Goal: Task Accomplishment & Management: Manage account settings

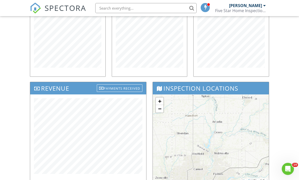
scroll to position [109, 0]
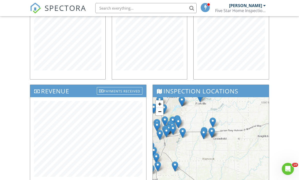
click at [235, 151] on div "+ − Leaflet | Tiles © Esri" at bounding box center [211, 141] width 116 height 89
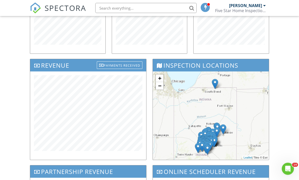
scroll to position [135, 0]
click at [20, 122] on div "Dashboard Templates Contacts Metrics Automations Advanced Settings Support Cent…" at bounding box center [149, 70] width 299 height 378
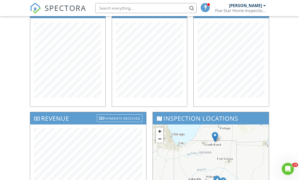
scroll to position [78, 0]
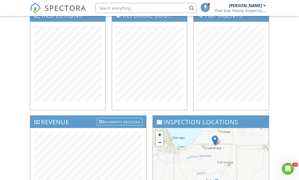
click at [15, 85] on div "Dashboard Templates Contacts Metrics Automations Advanced Settings Support Cent…" at bounding box center [149, 127] width 299 height 378
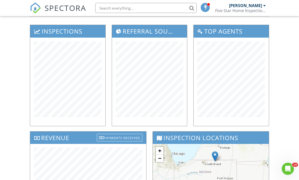
scroll to position [0, 0]
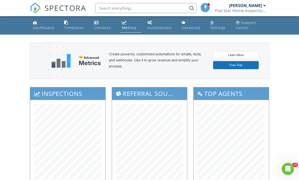
click at [228, 10] on div "Five Star Home Inspections" at bounding box center [240, 10] width 51 height 5
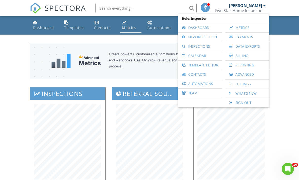
click at [204, 39] on link "New Inspection" at bounding box center [199, 37] width 39 height 9
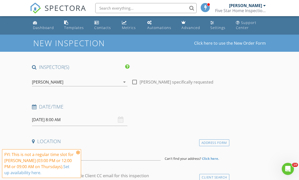
click at [79, 154] on icon at bounding box center [78, 153] width 4 height 4
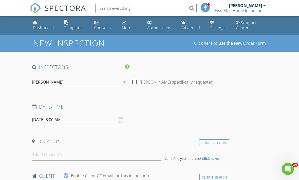
click at [58, 119] on input "08/28/2025 8:00 AM" at bounding box center [79, 120] width 95 height 12
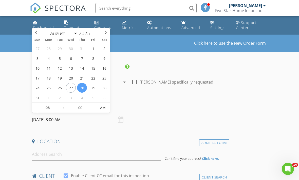
click at [106, 34] on icon at bounding box center [106, 33] width 4 height 4
select select "8"
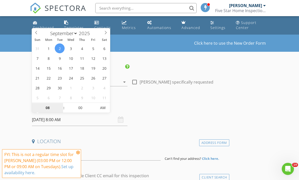
type input "09/02/2025 9:00 AM"
type input "09"
type input "09/02/2025 10:00 AM"
type input "10"
type input "09/02/2025 11:00 AM"
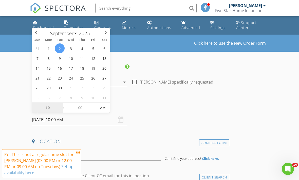
type input "11"
type input "09/02/2025 12:00 PM"
type input "12"
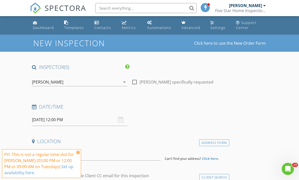
click at [79, 154] on icon at bounding box center [78, 153] width 4 height 4
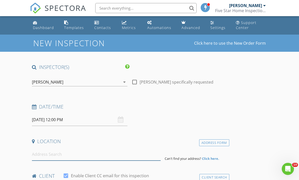
click at [58, 154] on input at bounding box center [96, 155] width 129 height 12
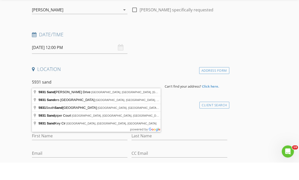
type input "5931 Sandalwood Drive, Carmel, IN, USA"
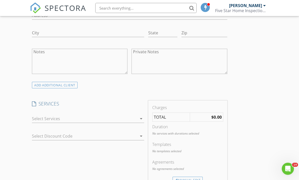
scroll to position [349, 0]
click at [38, 118] on div at bounding box center [84, 119] width 105 height 8
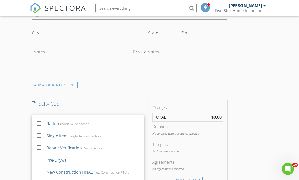
scroll to position [46, 0]
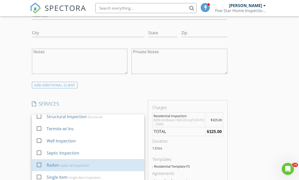
scroll to position [4, 0]
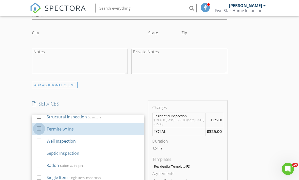
click at [39, 128] on div at bounding box center [39, 129] width 9 height 9
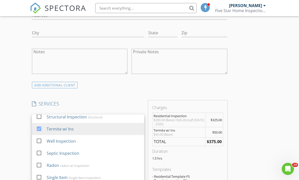
click at [7, 119] on div "New Inspection Click here to use the New Order Form INSPECTOR(S) check_box AJ H…" at bounding box center [149, 158] width 299 height 945
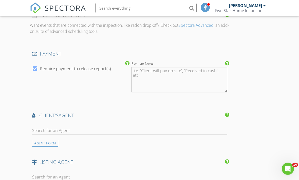
scroll to position [559, 0]
click at [39, 128] on input "text" at bounding box center [129, 131] width 195 height 8
type input "Laura"
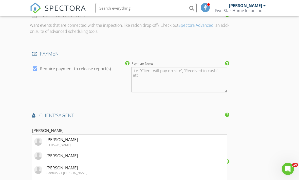
click at [67, 139] on div "Laura Medina" at bounding box center [61, 140] width 31 height 6
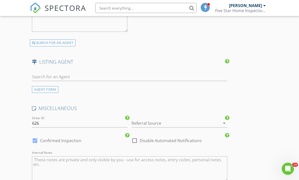
scroll to position [811, 0]
click at [159, 119] on div at bounding box center [171, 123] width 81 height 8
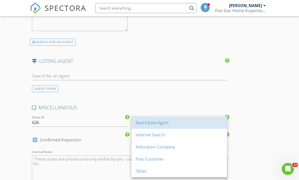
click at [151, 124] on div "Real Estate Agent" at bounding box center [178, 123] width 87 height 6
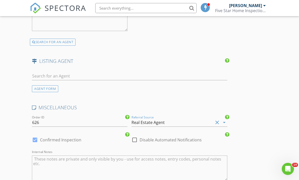
click at [36, 136] on div at bounding box center [35, 140] width 9 height 9
checkbox input "false"
checkbox input "true"
click at [59, 163] on textarea "Internal Notes" at bounding box center [129, 168] width 195 height 25
type textarea "ML 09729"
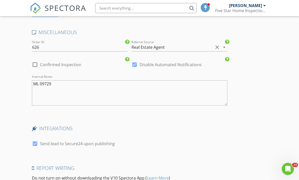
scroll to position [932, 0]
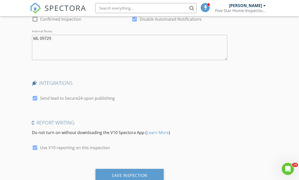
click at [129, 177] on div "Save Inspection" at bounding box center [129, 176] width 68 height 14
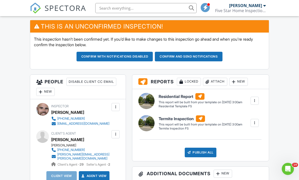
click at [46, 94] on div "New" at bounding box center [45, 92] width 18 height 8
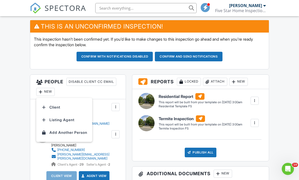
click at [57, 121] on li "Listing Agent" at bounding box center [64, 120] width 50 height 13
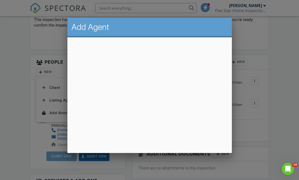
scroll to position [152, 0]
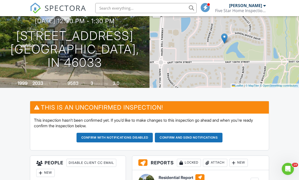
scroll to position [52, 0]
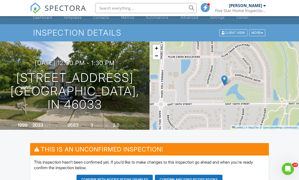
scroll to position [0, 0]
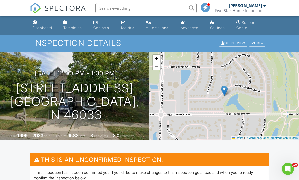
click at [242, 12] on div "Five Star Home Inspections" at bounding box center [240, 10] width 51 height 5
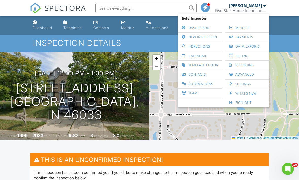
click at [199, 47] on link "Inspections" at bounding box center [199, 46] width 39 height 9
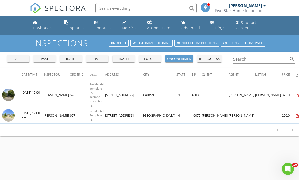
click at [11, 112] on img at bounding box center [8, 115] width 13 height 13
click at [237, 6] on div "[PERSON_NAME] Five Star Home Inspections" at bounding box center [240, 8] width 51 height 16
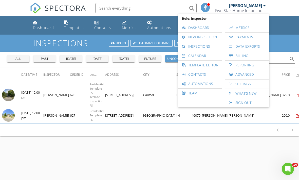
click at [201, 55] on link "Calendar" at bounding box center [199, 55] width 39 height 9
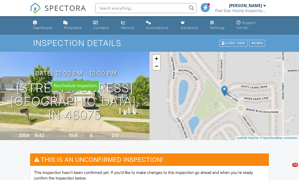
click at [91, 73] on h3 "[DATE] 12:00 pm - 12:00 pm" at bounding box center [75, 73] width 84 height 7
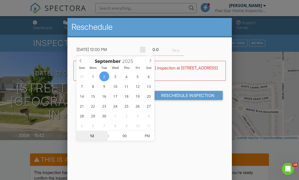
click at [94, 133] on input "12" at bounding box center [91, 136] width 31 height 10
click at [104, 132] on input "12" at bounding box center [91, 136] width 31 height 10
click at [103, 138] on input "12" at bounding box center [91, 136] width 31 height 10
click at [103, 139] on input "12" at bounding box center [91, 136] width 31 height 10
click at [103, 137] on input "12" at bounding box center [91, 136] width 31 height 10
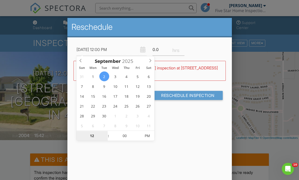
click at [103, 141] on input "12" at bounding box center [91, 136] width 31 height 10
click at [104, 139] on input "12" at bounding box center [91, 136] width 31 height 10
click at [103, 138] on input "12" at bounding box center [91, 136] width 31 height 10
click at [107, 140] on span at bounding box center [106, 138] width 4 height 5
type input "09/02/2025 11:00 AM"
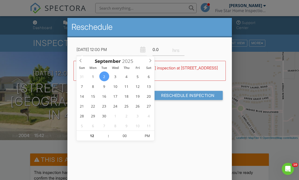
type input "11"
click at [103, 140] on input "11" at bounding box center [91, 136] width 31 height 10
click at [103, 138] on input "11" at bounding box center [91, 136] width 31 height 10
click at [103, 139] on input "11" at bounding box center [91, 136] width 31 height 10
click at [103, 137] on input "11" at bounding box center [91, 136] width 31 height 10
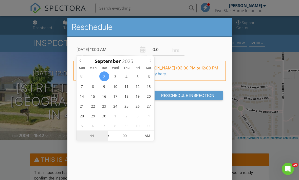
click at [103, 138] on input "11" at bounding box center [91, 136] width 31 height 10
click at [104, 139] on input "11" at bounding box center [91, 136] width 31 height 10
click at [103, 137] on input "11" at bounding box center [91, 136] width 31 height 10
click at [103, 141] on input "11" at bounding box center [91, 136] width 31 height 10
click at [104, 140] on input "11" at bounding box center [91, 136] width 31 height 10
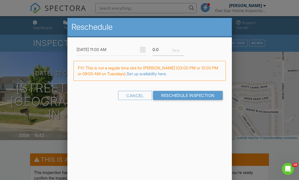
click at [105, 141] on div "Reschedule 09/02/2025 11:00 AM 0.0 Warning: this date/time is in the past. WARN…" at bounding box center [149, 106] width 164 height 177
click at [98, 50] on input "09/02/2025 11:00 AM" at bounding box center [111, 50] width 70 height 12
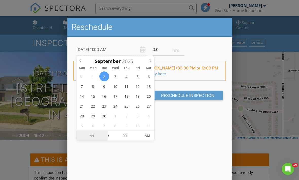
click at [89, 136] on input "11" at bounding box center [91, 136] width 31 height 10
click at [104, 138] on input "11" at bounding box center [91, 136] width 31 height 10
click at [103, 141] on input "11" at bounding box center [91, 136] width 31 height 10
click at [107, 140] on span at bounding box center [106, 138] width 4 height 5
type input "[DATE] 10:00 AM"
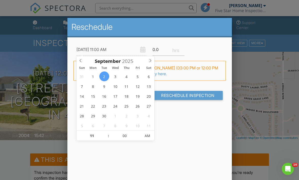
type input "10"
click at [103, 138] on input "10" at bounding box center [91, 136] width 31 height 10
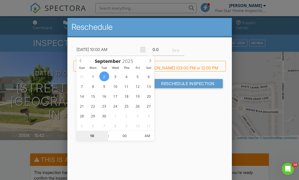
click at [104, 138] on input "10" at bounding box center [91, 136] width 31 height 10
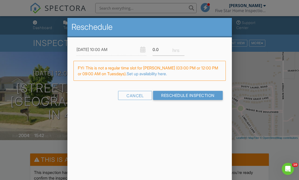
click at [105, 141] on div "Reschedule 09/02/2025 10:00 AM 0.0 Warning: this date/time is in the past. WARN…" at bounding box center [149, 106] width 164 height 177
click at [99, 50] on input "[DATE] 10:00 AM" at bounding box center [111, 50] width 70 height 12
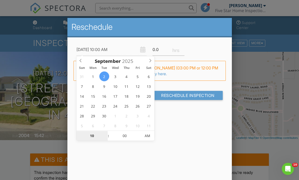
click at [88, 136] on input "10" at bounding box center [91, 136] width 31 height 10
click at [103, 138] on input "10" at bounding box center [91, 136] width 31 height 10
click at [104, 139] on input "10" at bounding box center [91, 136] width 31 height 10
click at [103, 138] on input "10" at bounding box center [91, 136] width 31 height 10
click at [104, 140] on input "10" at bounding box center [91, 136] width 31 height 10
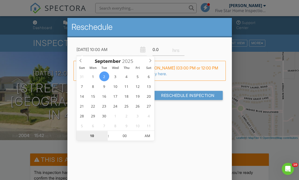
click at [89, 133] on input "10" at bounding box center [91, 136] width 31 height 10
click at [107, 139] on span at bounding box center [106, 138] width 4 height 5
type input "[DATE] 9:00 AM"
type input "09"
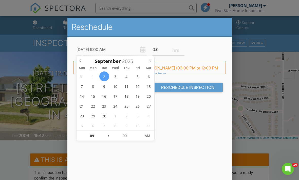
click at [107, 139] on span at bounding box center [106, 138] width 4 height 5
type input "09/02/2025 8:00 AM"
type input "08"
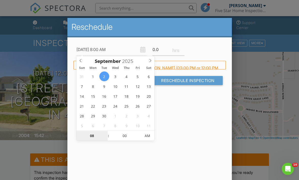
click at [103, 132] on input "08" at bounding box center [91, 136] width 31 height 10
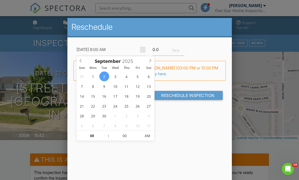
click at [106, 133] on span at bounding box center [106, 133] width 4 height 5
type input "[DATE] 9:00 AM"
type input "09"
click at [104, 132] on input "09" at bounding box center [91, 136] width 31 height 10
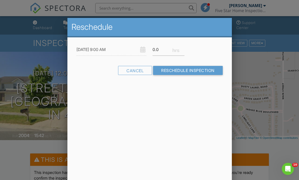
click at [198, 118] on div "Reschedule 09/02/2025 9:00 AM 0.0 Warning: this date/time is in the past. WARNI…" at bounding box center [149, 106] width 164 height 177
click at [197, 73] on input "Reschedule Inspection" at bounding box center [188, 70] width 70 height 9
type input "1.0"
type input "1.5"
click at [170, 69] on input "Reschedule Inspection" at bounding box center [188, 70] width 70 height 9
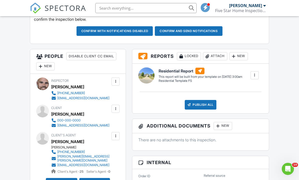
scroll to position [173, 0]
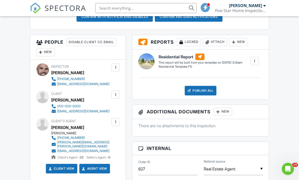
click at [48, 52] on div "New" at bounding box center [45, 52] width 18 height 8
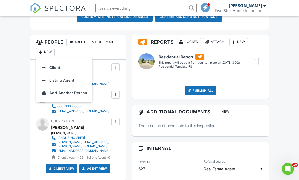
click at [65, 81] on li "Listing Agent" at bounding box center [64, 80] width 50 height 13
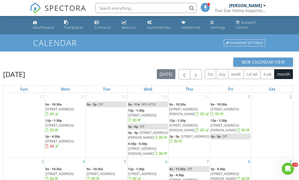
scroll to position [1, 0]
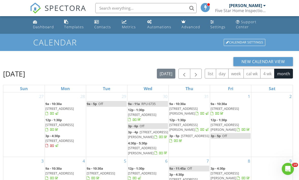
click at [196, 74] on span "button" at bounding box center [196, 74] width 6 height 6
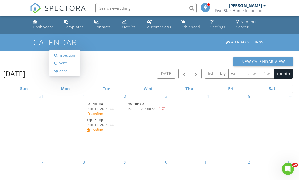
click at [62, 67] on link "Event" at bounding box center [65, 63] width 26 height 8
select select "8"
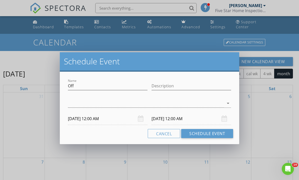
click at [138, 106] on div at bounding box center [146, 103] width 156 height 8
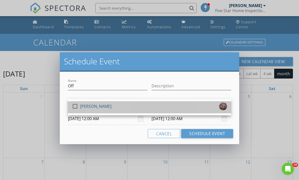
click at [98, 106] on div "check_box_outline_blank AJ Harris" at bounding box center [149, 107] width 155 height 10
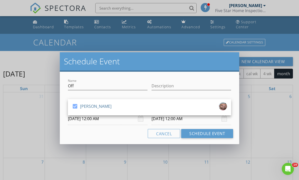
click at [95, 122] on input "09/01/2025 12:00 AM" at bounding box center [107, 119] width 79 height 12
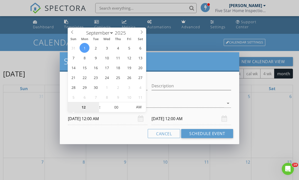
click at [86, 106] on input "12" at bounding box center [83, 107] width 31 height 10
type input "01"
type input "09/01/2025 1:00 AM"
type input "02"
type input "09/01/2025 2:00 AM"
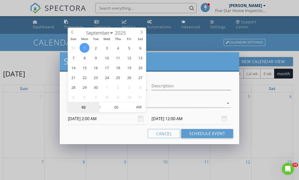
type input "03"
type input "09/01/2025 3:00 AM"
type input "04"
type input "09/01/2025 4:00 AM"
type input "05"
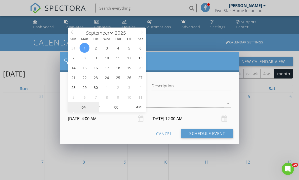
type input "09/01/2025 5:00 AM"
type input "06"
type input "09/01/2025 6:00 AM"
type input "07"
type input "09/01/2025 7:00 AM"
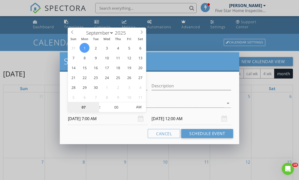
type input "08"
type input "09/01/2025 8:00 AM"
type input "08"
type input "09/02/2025 8:00 AM"
type input "09"
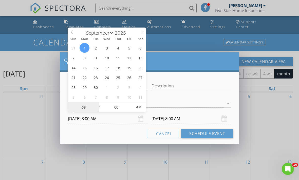
type input "09/01/2025 9:00 AM"
type input "09"
click at [168, 118] on input "[DATE] 9:00 AM" at bounding box center [190, 119] width 79 height 12
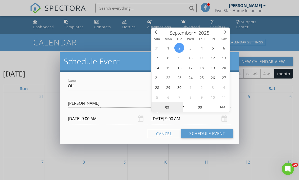
type input "09/01/2025 9:00 AM"
type input "10"
type input "09/01/2025 10:00 AM"
type input "11"
type input "09/01/2025 11:00 AM"
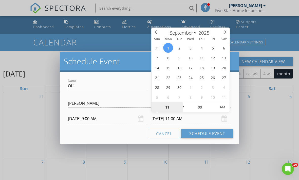
type input "12"
type input "09/01/2025 12:00 PM"
type input "01"
type input "09/01/2025 1:00 PM"
type input "02"
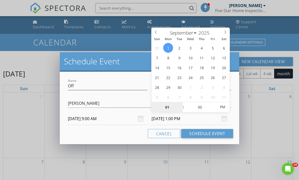
type input "09/01/2025 2:00 PM"
type input "03"
type input "09/01/2025 3:00 PM"
type input "02"
type input "09/01/2025 2:00 PM"
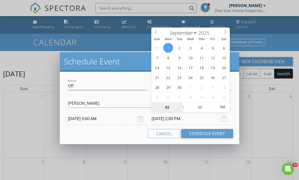
type input "03"
type input "09/01/2025 3:00 PM"
type input "04"
type input "09/01/2025 4:00 PM"
type input "05"
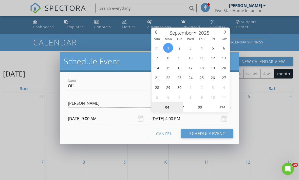
type input "09/01/2025 5:00 PM"
click at [112, 130] on div "Cancel Schedule Event" at bounding box center [149, 133] width 167 height 9
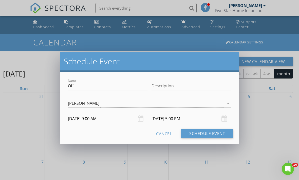
click at [199, 137] on button "Schedule Event" at bounding box center [207, 133] width 52 height 9
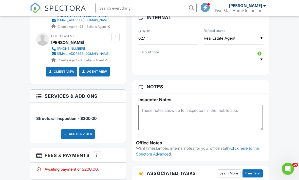
scroll to position [304, 0]
click at [73, 139] on div "Add Services" at bounding box center [78, 135] width 34 height 10
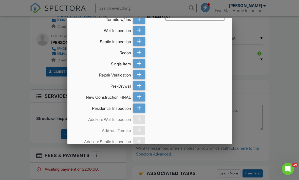
scroll to position [32, 0]
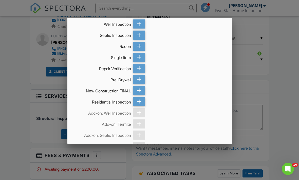
click at [137, 104] on icon at bounding box center [139, 101] width 5 height 9
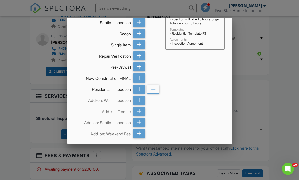
scroll to position [45, 0]
click at [139, 113] on icon at bounding box center [139, 111] width 5 height 9
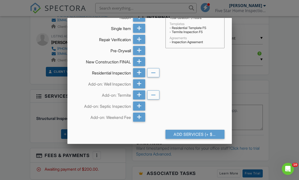
scroll to position [61, 0]
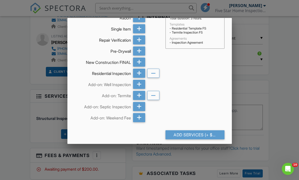
click at [208, 136] on div "Add Services (+ $360.0)" at bounding box center [194, 135] width 59 height 9
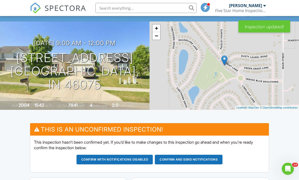
scroll to position [30, 0]
click at [74, 43] on h3 "09/02/2025 9:00 am - 12:00 pm" at bounding box center [74, 43] width 81 height 7
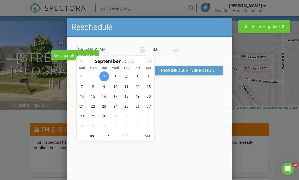
click at [162, 47] on input "3.0" at bounding box center [168, 50] width 32 height 12
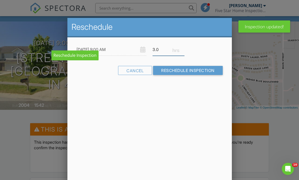
scroll to position [30, 0]
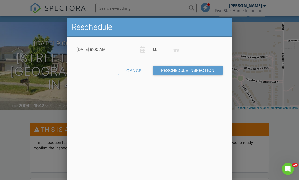
type input "1.5"
click at [180, 72] on input "Reschedule Inspection" at bounding box center [188, 70] width 70 height 9
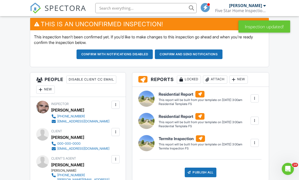
click at [255, 99] on div at bounding box center [254, 98] width 5 height 5
click at [243, 126] on div "Delete" at bounding box center [245, 126] width 11 height 6
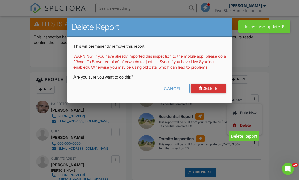
click at [214, 93] on link "Delete" at bounding box center [207, 88] width 35 height 9
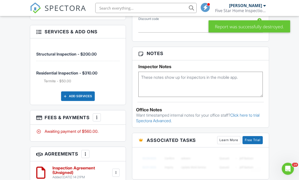
scroll to position [369, 0]
click at [97, 120] on div at bounding box center [96, 117] width 5 height 5
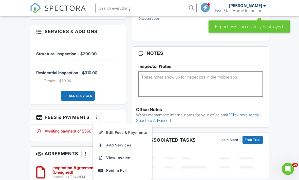
click at [106, 137] on li "Edit Fees & Payments" at bounding box center [122, 133] width 53 height 13
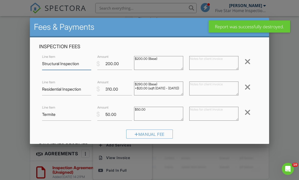
scroll to position [369, 0]
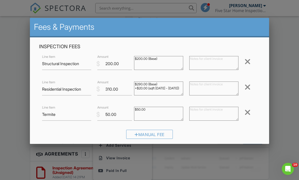
click at [247, 65] on div at bounding box center [247, 62] width 6 height 8
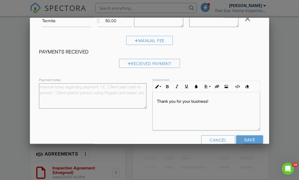
scroll to position [67, 0]
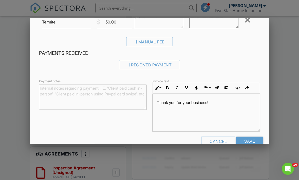
click at [250, 142] on input "Save" at bounding box center [249, 141] width 27 height 9
